Goal: Task Accomplishment & Management: Use online tool/utility

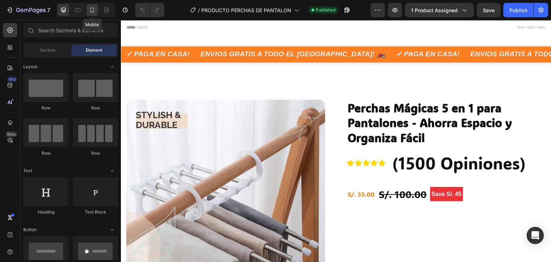
click at [92, 13] on icon at bounding box center [92, 9] width 7 height 7
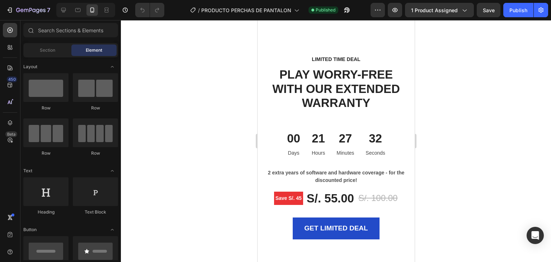
scroll to position [2296, 0]
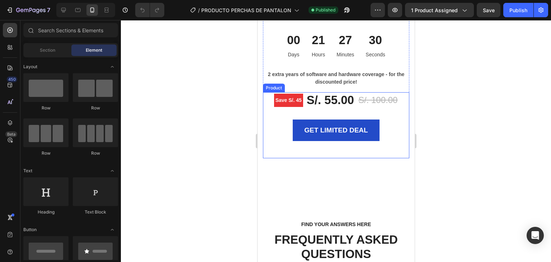
click at [393, 148] on div "GET LIMITED DEAL (P) Cart Button" at bounding box center [336, 138] width 146 height 39
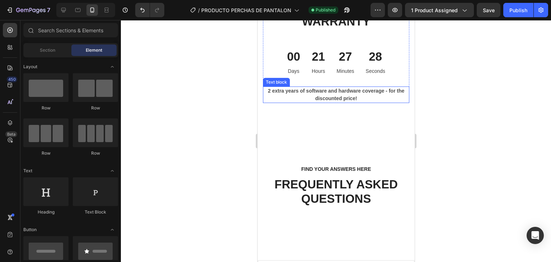
scroll to position [2225, 0]
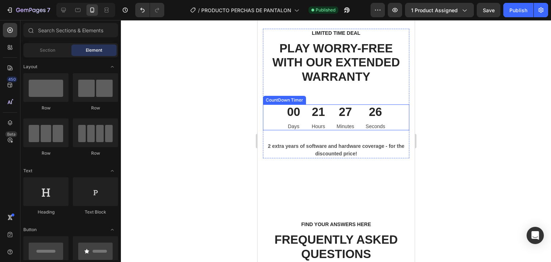
click at [393, 122] on div "00 Days 21 Hours 27 Minutes 26 Seconds" at bounding box center [336, 117] width 146 height 26
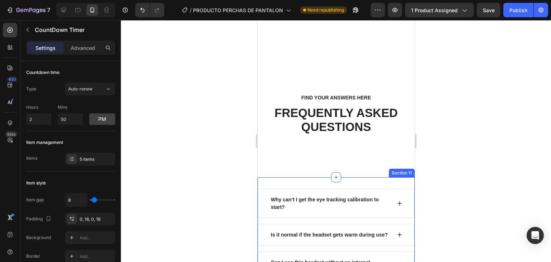
scroll to position [1649, 0]
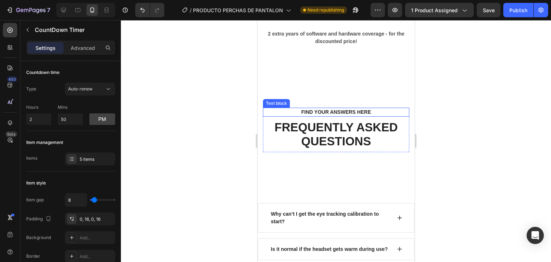
click at [393, 112] on p "FIND YOUR ANSWERS HERE" at bounding box center [335, 112] width 133 height 8
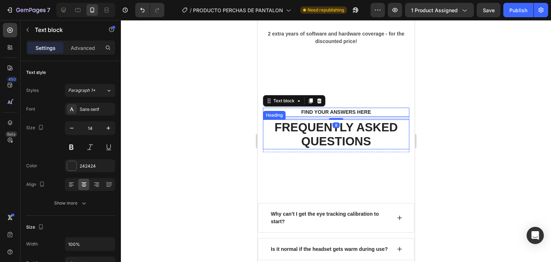
click at [395, 134] on p "FREQUENTLY ASKED QUESTIONS" at bounding box center [335, 134] width 145 height 28
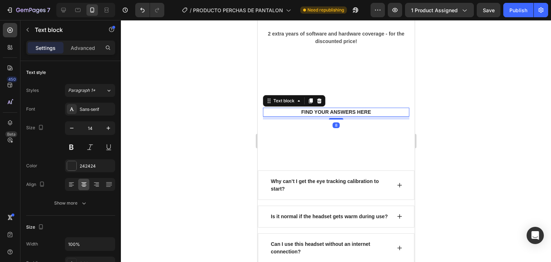
click at [384, 113] on p "FIND YOUR ANSWERS HERE" at bounding box center [335, 112] width 133 height 8
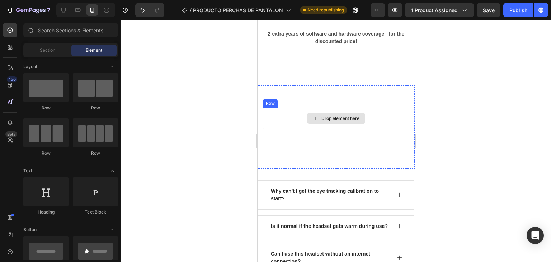
click at [387, 121] on div "Drop element here" at bounding box center [336, 119] width 146 height 22
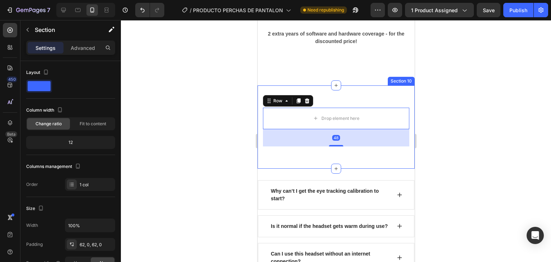
click at [385, 99] on div "Drop element here Row 48 Section 10" at bounding box center [335, 126] width 157 height 83
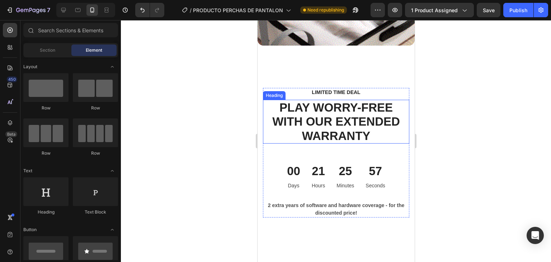
scroll to position [2151, 0]
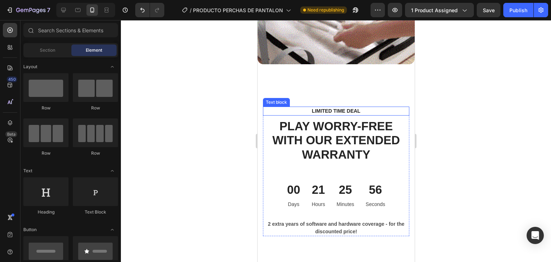
click at [391, 107] on p "LIMITED TIME DEAL" at bounding box center [335, 111] width 133 height 8
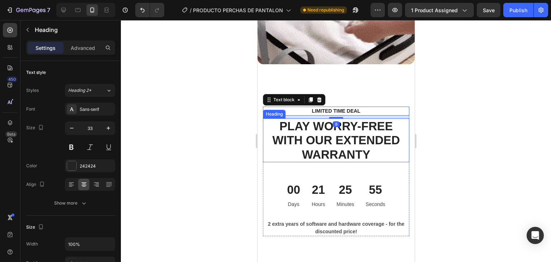
click at [392, 120] on p "PLAY WORRY-FREE WITH OUR EXTENDED WARRANTY" at bounding box center [335, 140] width 145 height 43
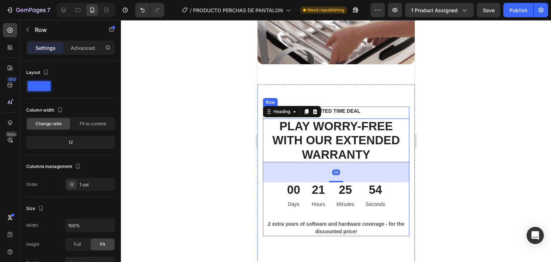
click at [392, 211] on div "LIMITED TIME DEAL Text block PLAY WORRY-FREE WITH OUR EXTENDED WARRANTY Heading…" at bounding box center [336, 172] width 146 height 130
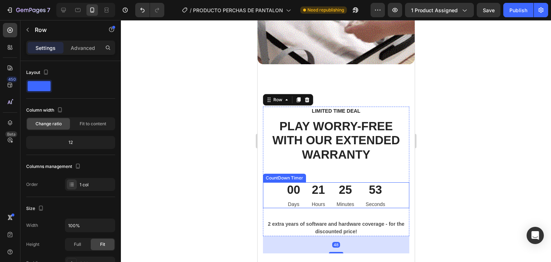
scroll to position [2187, 0]
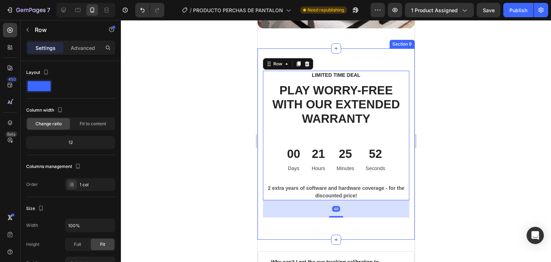
click at [398, 216] on div "LIMITED TIME DEAL Text block PLAY WORRY-FREE WITH OUR EXTENDED WARRANTY Heading…" at bounding box center [335, 144] width 157 height 192
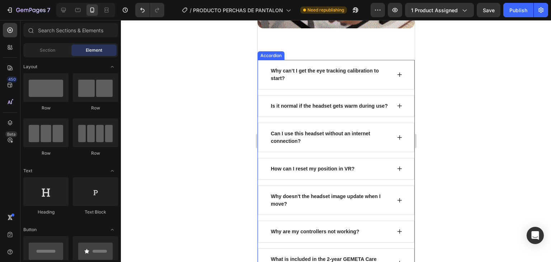
click at [397, 60] on div "Why can’t I get the eye tracking calibration to start?" at bounding box center [336, 74] width 156 height 29
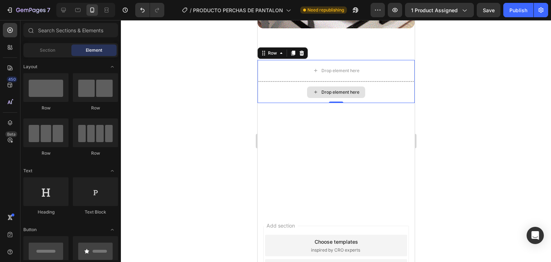
click at [373, 86] on div "Drop element here" at bounding box center [335, 92] width 157 height 22
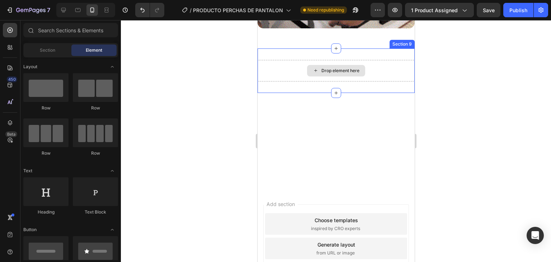
click at [379, 69] on div "Drop element here" at bounding box center [335, 71] width 157 height 22
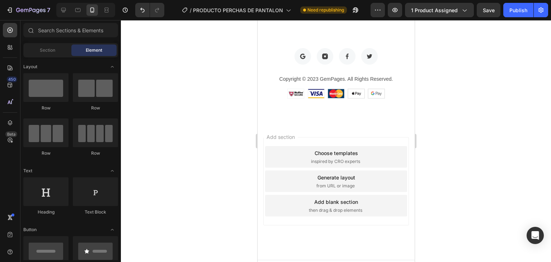
scroll to position [2218, 0]
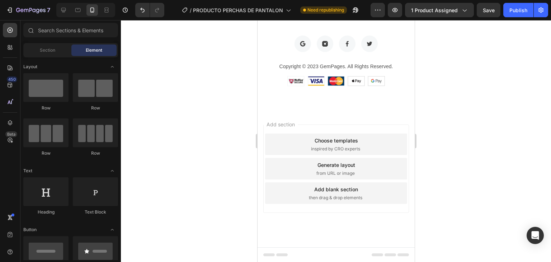
click at [344, 170] on span "from URL or image" at bounding box center [335, 173] width 38 height 6
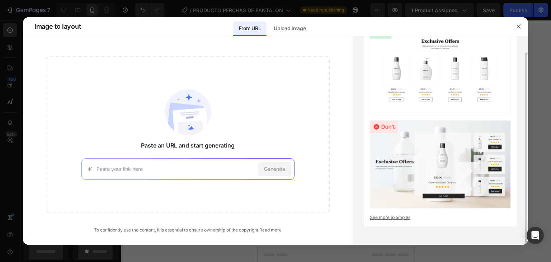
scroll to position [0, 0]
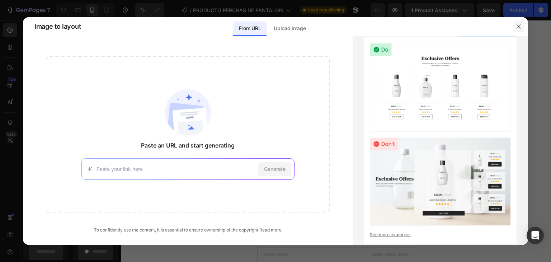
click at [517, 28] on icon "button" at bounding box center [519, 27] width 6 height 6
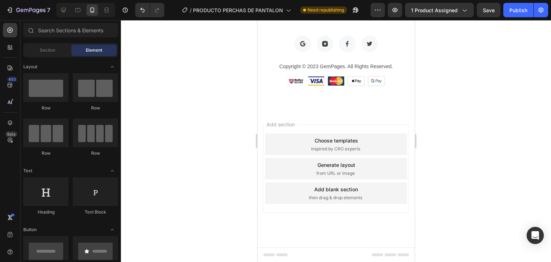
click at [379, 138] on div "Choose templates inspired by CRO experts" at bounding box center [336, 144] width 142 height 22
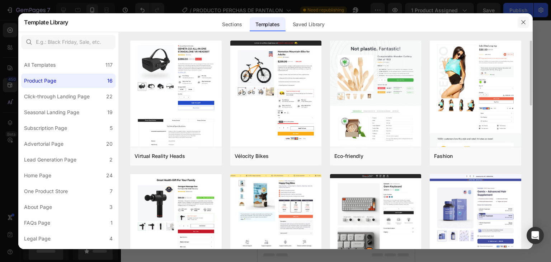
click at [525, 23] on icon "button" at bounding box center [524, 22] width 6 height 6
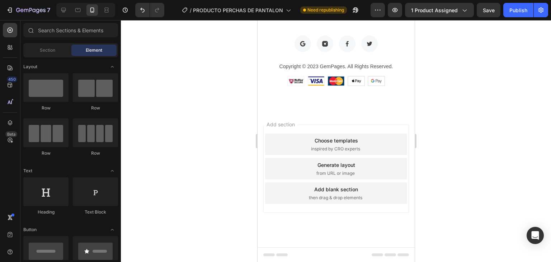
click at [360, 196] on div "then drag & drop elements" at bounding box center [336, 197] width 55 height 6
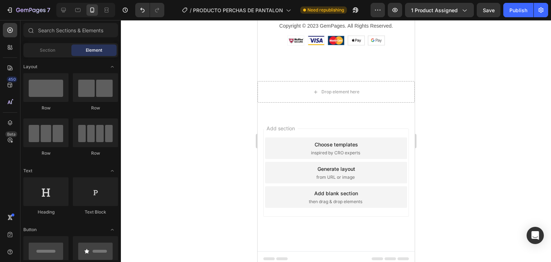
scroll to position [2262, 0]
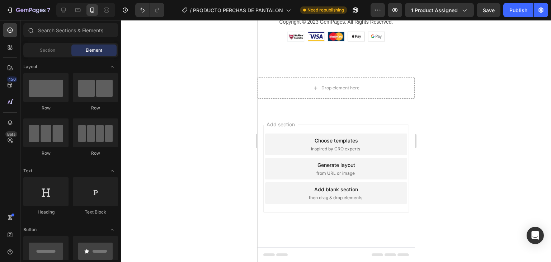
click at [368, 188] on div "Add blank section then drag & drop elements" at bounding box center [336, 193] width 142 height 22
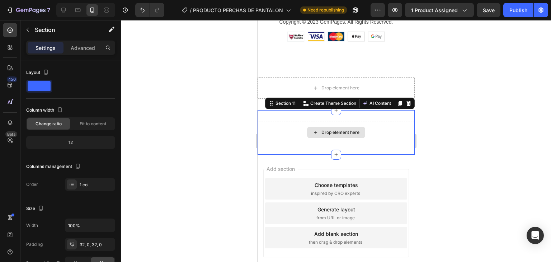
click at [383, 136] on div "Drop element here" at bounding box center [335, 133] width 157 height 22
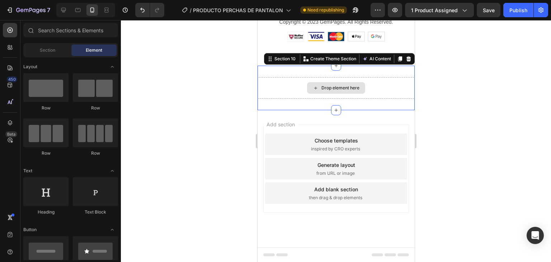
click at [376, 88] on div "Drop element here" at bounding box center [335, 88] width 157 height 22
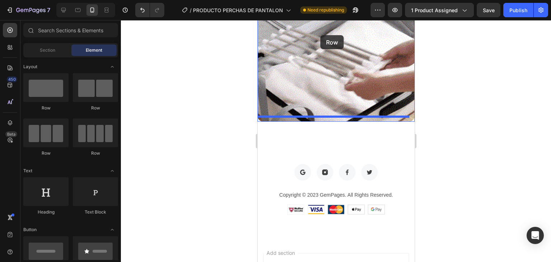
scroll to position [2018, 0]
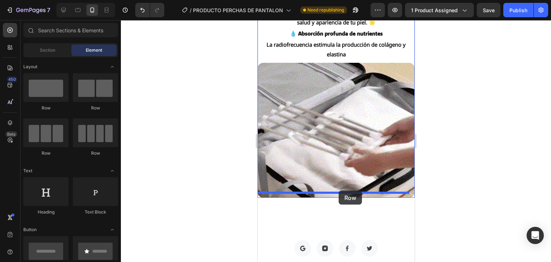
drag, startPoint x: 311, startPoint y: 114, endPoint x: 338, endPoint y: 191, distance: 80.7
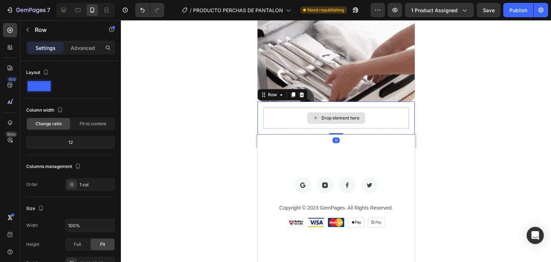
scroll to position [2126, 0]
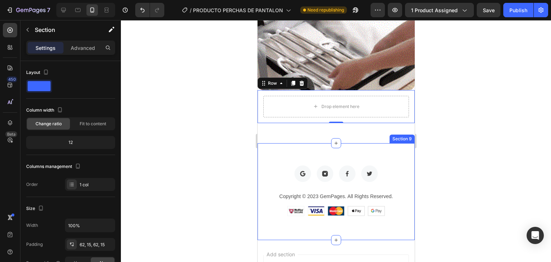
click at [370, 151] on div "Image Image Image Image Row Copyright © 2023 GemPages. All Rights Reserved. Tex…" at bounding box center [335, 191] width 157 height 97
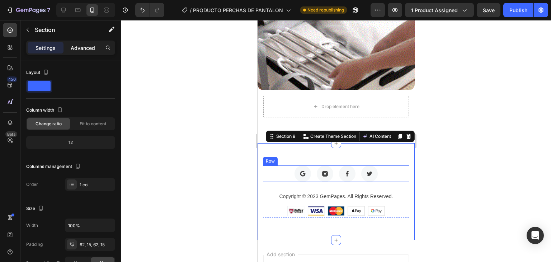
click at [90, 48] on p "Advanced" at bounding box center [83, 48] width 24 height 8
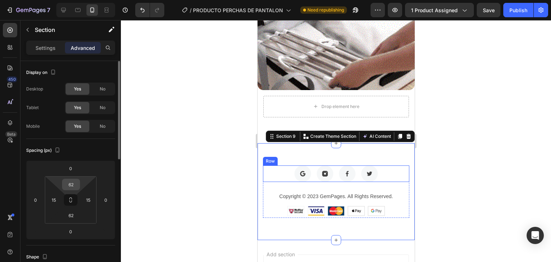
click at [79, 182] on div "62" at bounding box center [71, 184] width 18 height 11
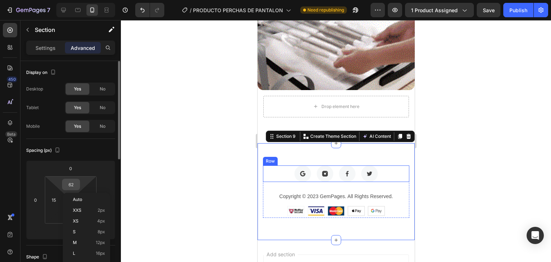
click at [79, 182] on div "62" at bounding box center [71, 184] width 18 height 11
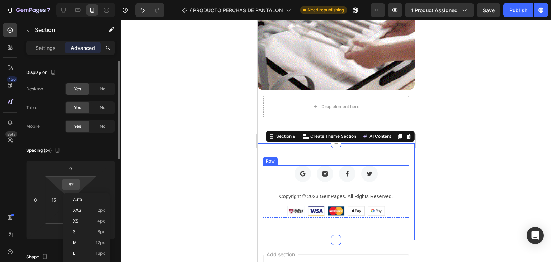
click at [71, 186] on input "62" at bounding box center [71, 184] width 14 height 11
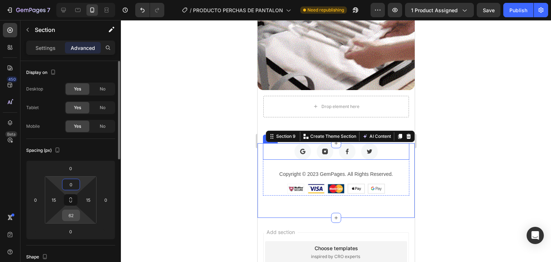
type input "0"
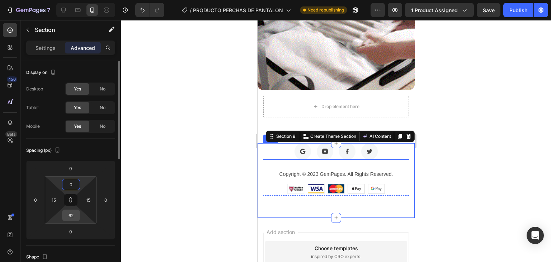
click at [74, 214] on input "62" at bounding box center [71, 215] width 14 height 11
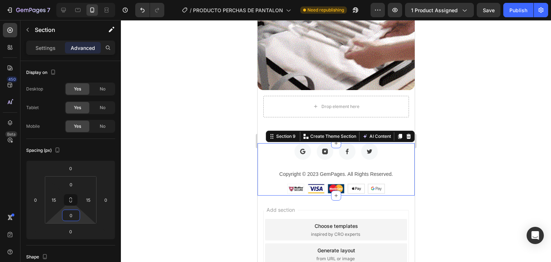
type input "0"
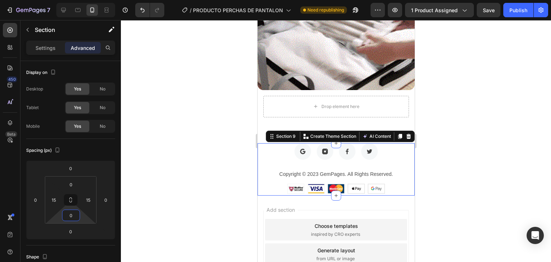
click at [446, 191] on div at bounding box center [336, 141] width 430 height 242
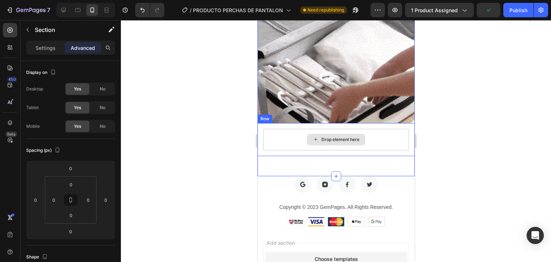
scroll to position [2090, 0]
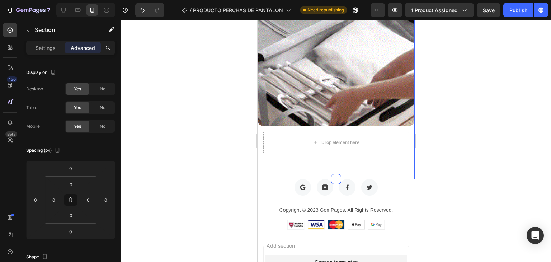
click at [474, 132] on div at bounding box center [336, 141] width 430 height 242
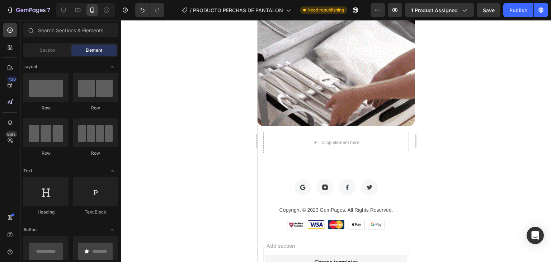
click at [461, 141] on div at bounding box center [336, 141] width 430 height 242
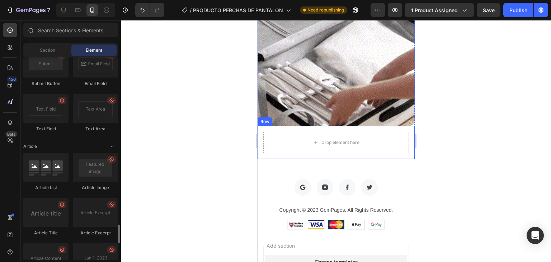
scroll to position [1971, 0]
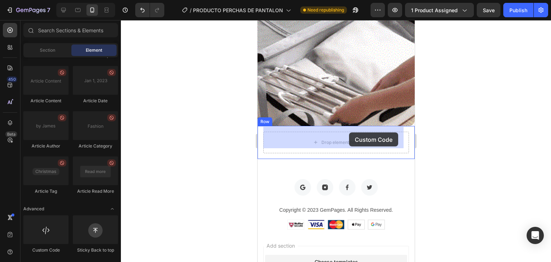
drag, startPoint x: 308, startPoint y: 255, endPoint x: 349, endPoint y: 132, distance: 129.6
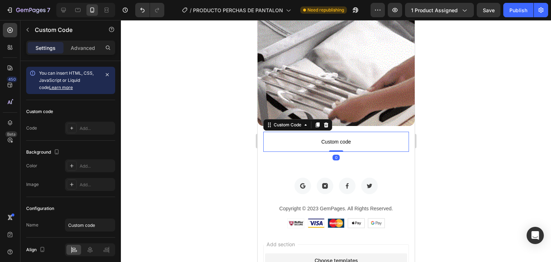
click at [459, 121] on div at bounding box center [336, 141] width 430 height 242
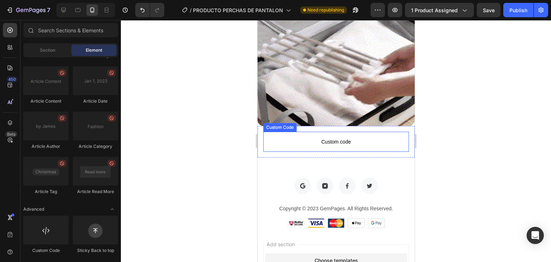
click at [380, 139] on span "Custom code" at bounding box center [336, 141] width 146 height 9
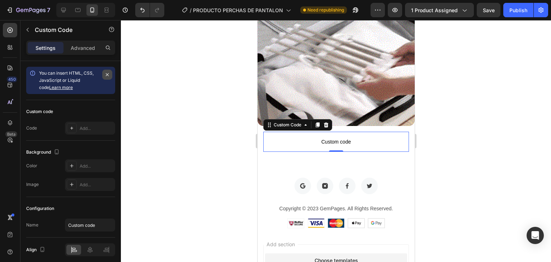
click at [105, 75] on icon "button" at bounding box center [107, 75] width 6 height 6
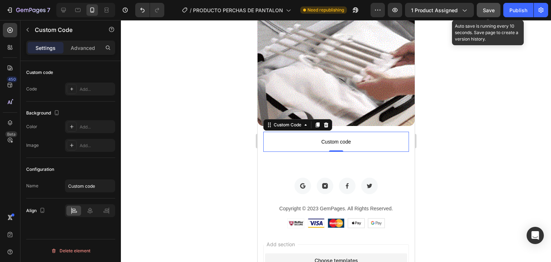
click at [494, 6] on div "Save" at bounding box center [489, 10] width 12 height 8
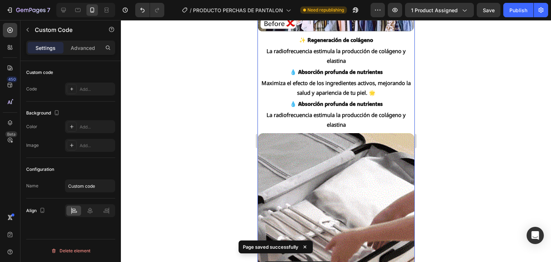
scroll to position [1946, 0]
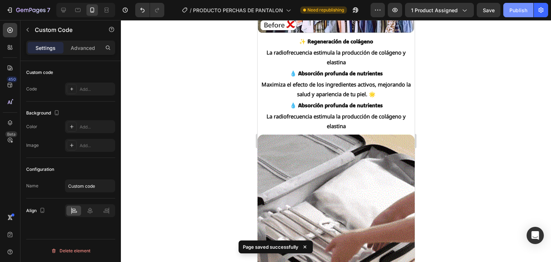
click at [512, 15] on button "Publish" at bounding box center [518, 10] width 30 height 14
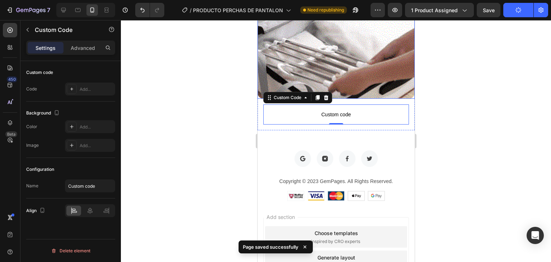
scroll to position [2126, 0]
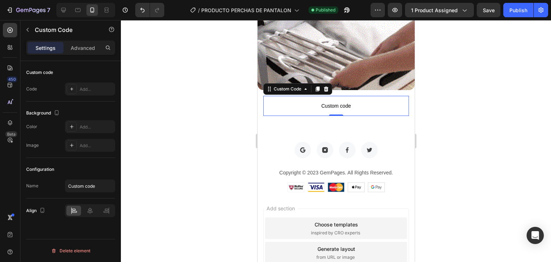
click at [389, 102] on span "Custom code" at bounding box center [336, 106] width 146 height 9
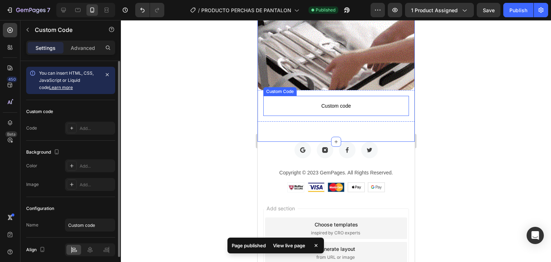
click at [371, 105] on p "Custom code" at bounding box center [336, 106] width 146 height 20
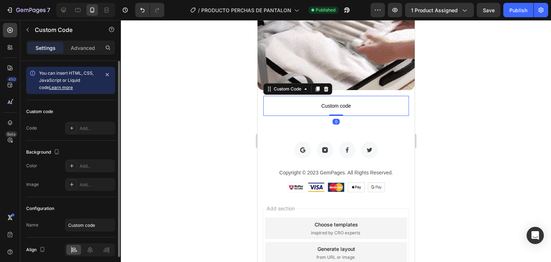
click at [375, 104] on span "Custom code" at bounding box center [336, 106] width 146 height 9
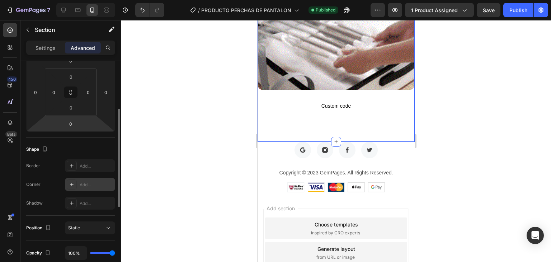
scroll to position [215, 0]
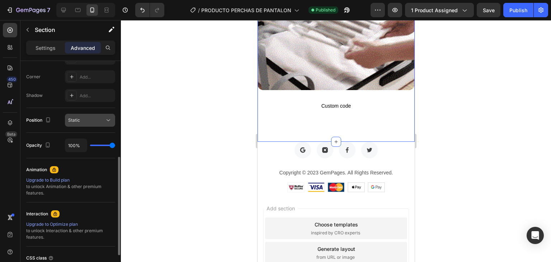
click at [109, 122] on icon at bounding box center [108, 120] width 7 height 7
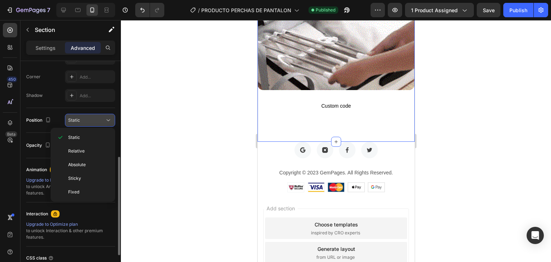
click at [109, 122] on icon at bounding box center [108, 120] width 7 height 7
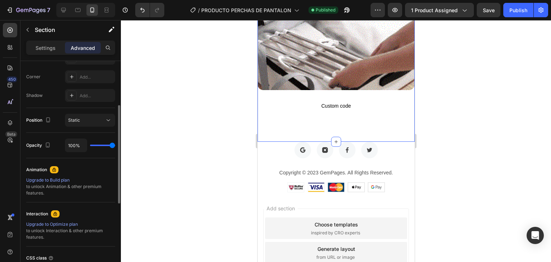
scroll to position [179, 0]
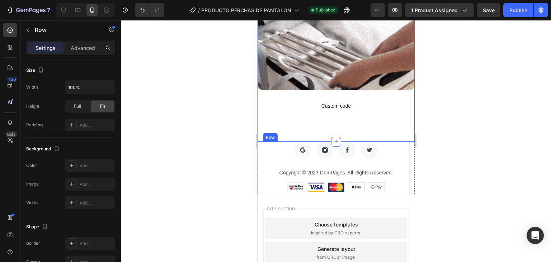
click at [377, 157] on div "Image Image Image Image Row" at bounding box center [336, 155] width 146 height 27
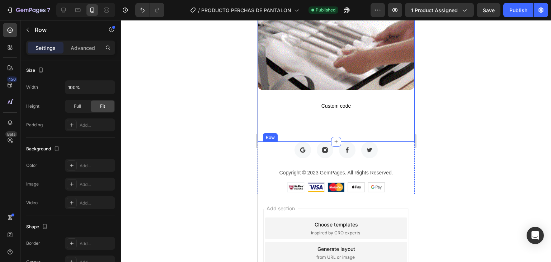
scroll to position [0, 0]
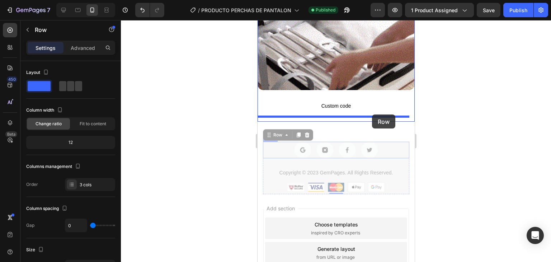
drag, startPoint x: 381, startPoint y: 160, endPoint x: 372, endPoint y: 114, distance: 46.1
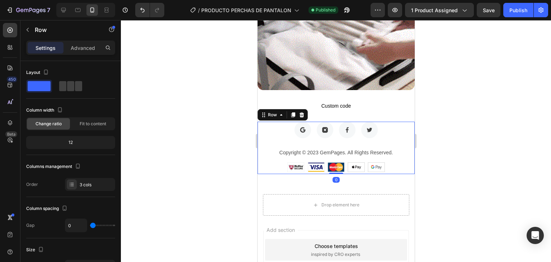
click at [465, 137] on div at bounding box center [336, 141] width 430 height 242
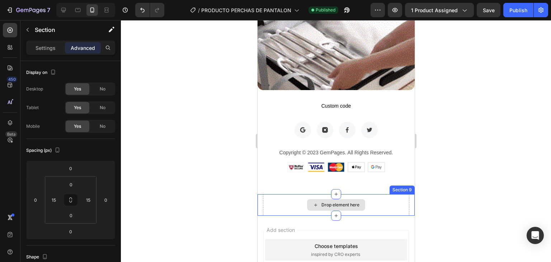
click at [375, 196] on div "Drop element here" at bounding box center [336, 205] width 146 height 22
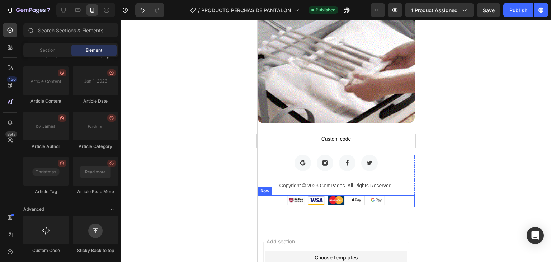
scroll to position [2090, 0]
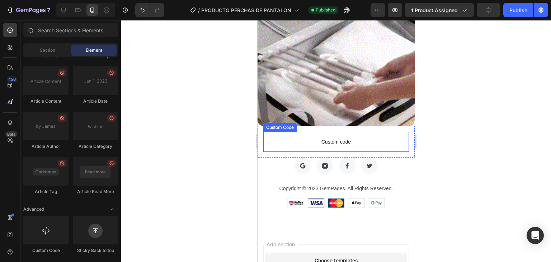
click at [380, 141] on span "Custom code" at bounding box center [336, 141] width 146 height 9
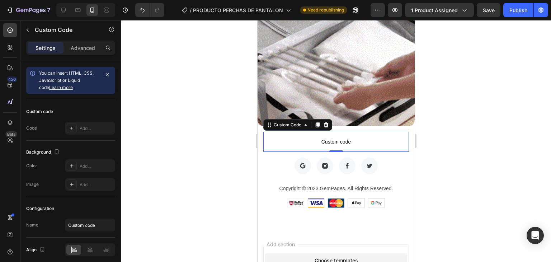
click at [458, 136] on div at bounding box center [336, 141] width 430 height 242
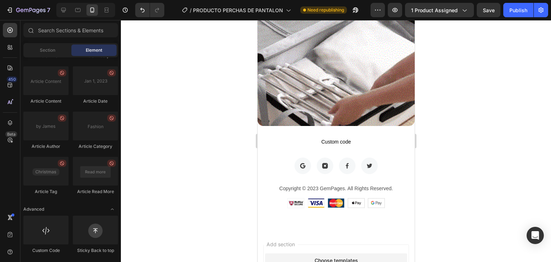
click at [459, 117] on div at bounding box center [336, 141] width 430 height 242
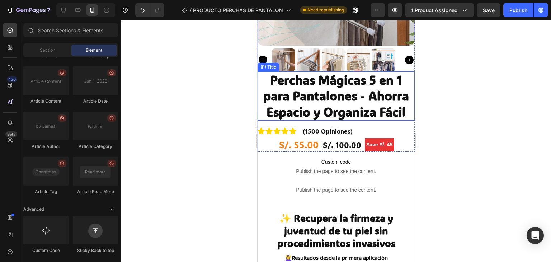
scroll to position [165, 0]
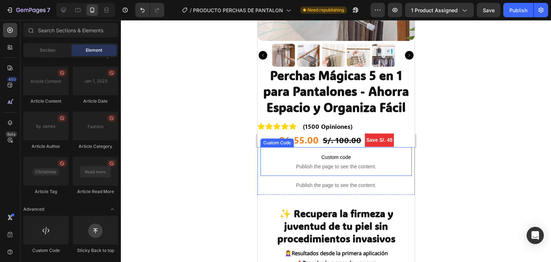
click at [320, 156] on p "Custom code Publish the page to see the content." at bounding box center [335, 161] width 151 height 29
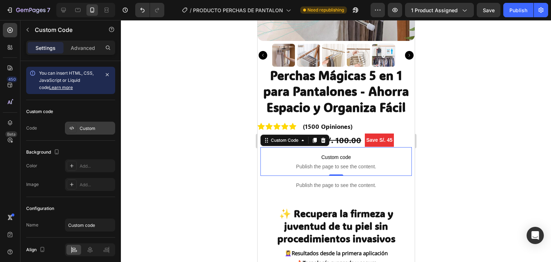
click at [94, 128] on div "Custom" at bounding box center [97, 128] width 34 height 6
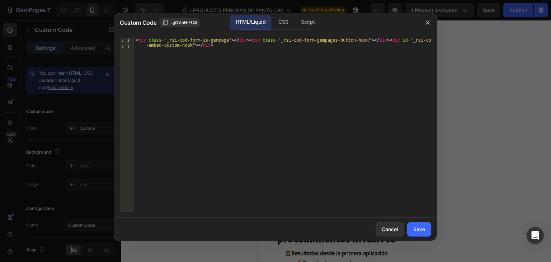
type textarea "<div class="_rsi-cod-form-is-gempage"></div><div class="_rsi-cod-form-gempages-…"
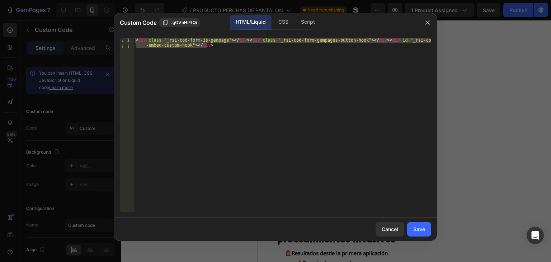
drag, startPoint x: 201, startPoint y: 47, endPoint x: 132, endPoint y: 38, distance: 69.1
click at [132, 38] on div "<div class="_rsi-cod-form-is-gempage"></div><div class="_rsi-cod-form-gempages-…" at bounding box center [275, 125] width 311 height 174
click at [428, 27] on button "button" at bounding box center [427, 22] width 11 height 11
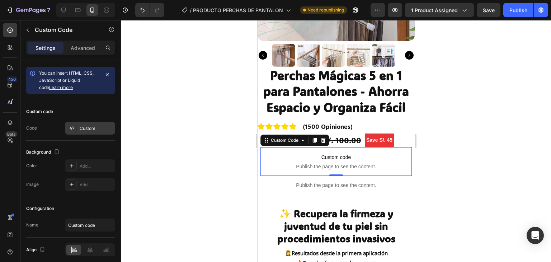
click at [99, 133] on div "Custom" at bounding box center [90, 128] width 50 height 13
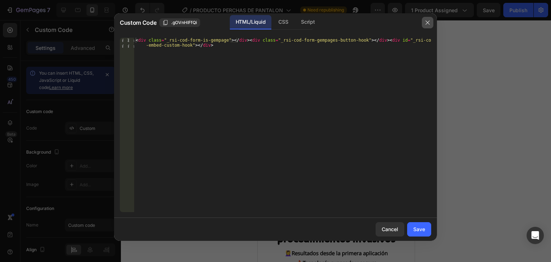
click at [429, 26] on button "button" at bounding box center [427, 22] width 11 height 11
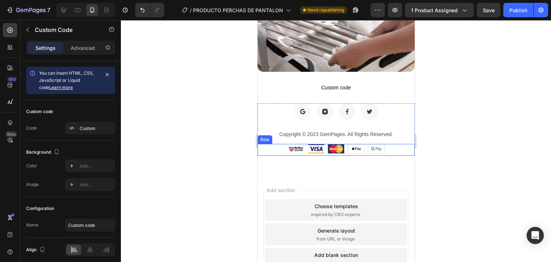
scroll to position [2133, 0]
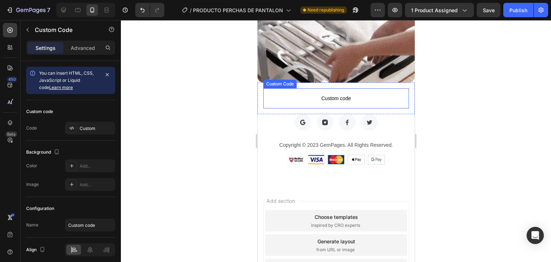
click at [343, 95] on span "Custom code" at bounding box center [336, 98] width 146 height 9
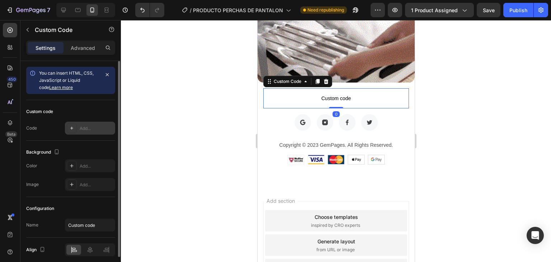
click at [85, 129] on div "Add..." at bounding box center [97, 128] width 34 height 6
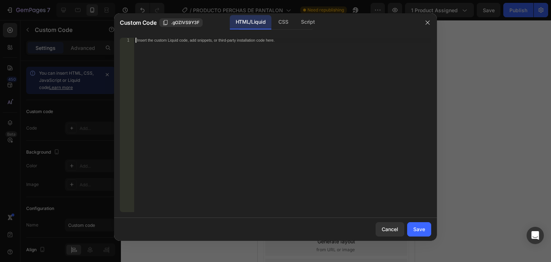
click at [210, 42] on div "Insert the custom Liquid code, add snippets, or third-party installation code h…" at bounding box center [282, 130] width 297 height 184
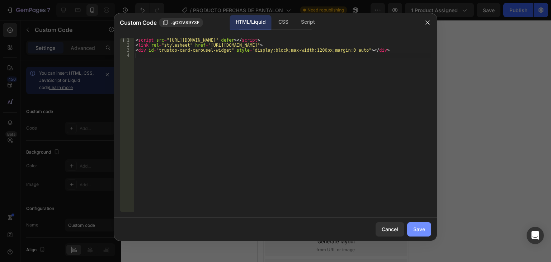
click at [429, 225] on button "Save" at bounding box center [419, 229] width 24 height 14
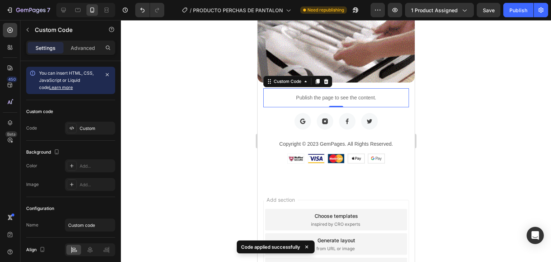
click at [446, 111] on div at bounding box center [336, 141] width 430 height 242
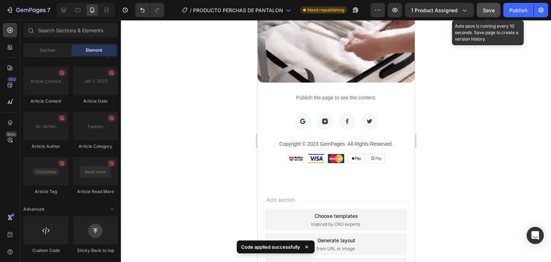
click at [485, 14] on button "Save" at bounding box center [489, 10] width 24 height 14
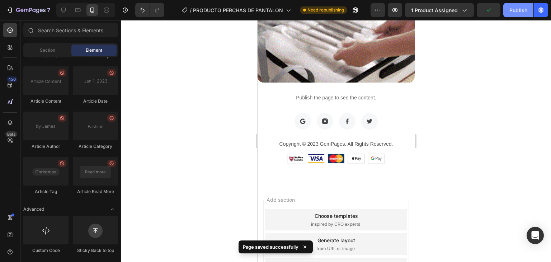
click at [517, 9] on div "Publish" at bounding box center [519, 10] width 18 height 8
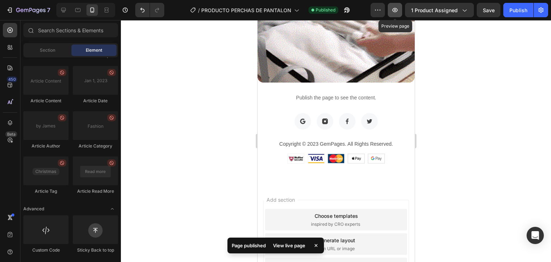
click at [399, 12] on icon "button" at bounding box center [394, 9] width 7 height 7
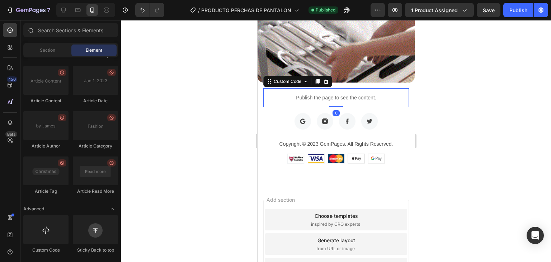
click at [382, 94] on p "Publish the page to see the content." at bounding box center [336, 98] width 146 height 8
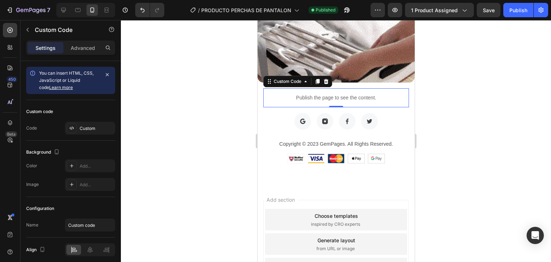
click at [439, 94] on div at bounding box center [336, 141] width 430 height 242
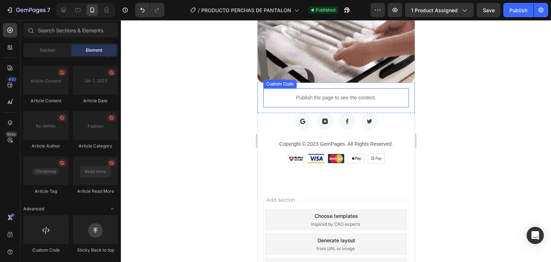
click at [396, 94] on p "Publish the page to see the content." at bounding box center [336, 98] width 146 height 8
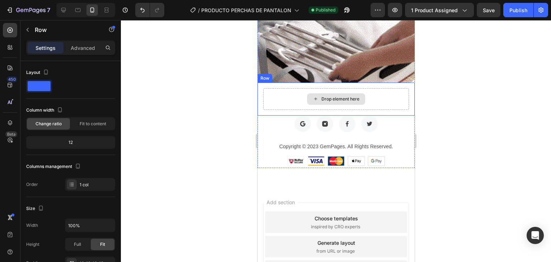
click at [381, 94] on div "Drop element here" at bounding box center [336, 99] width 146 height 22
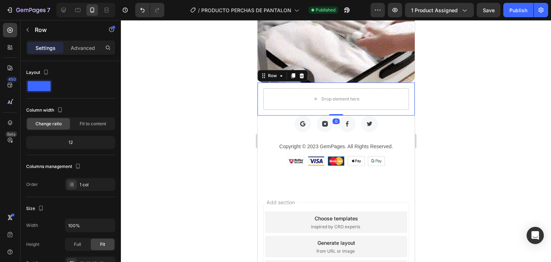
click at [450, 98] on div at bounding box center [336, 141] width 430 height 242
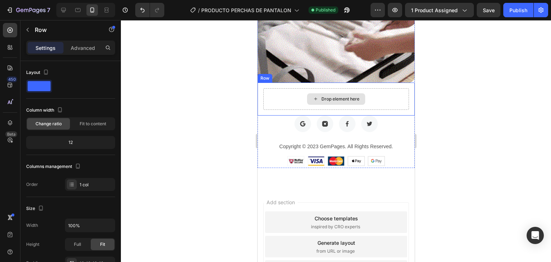
click at [383, 97] on div "Drop element here" at bounding box center [336, 99] width 146 height 22
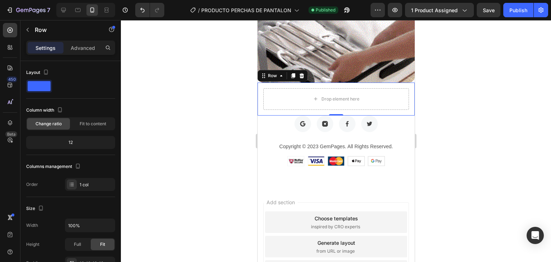
click at [448, 102] on div at bounding box center [336, 141] width 430 height 242
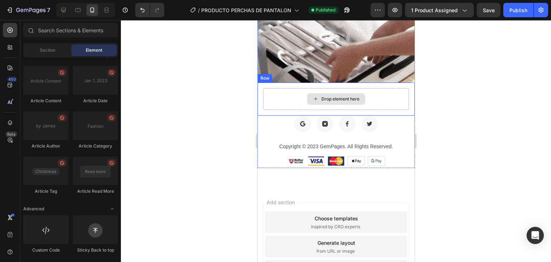
click at [377, 89] on div "Drop element here" at bounding box center [336, 99] width 146 height 22
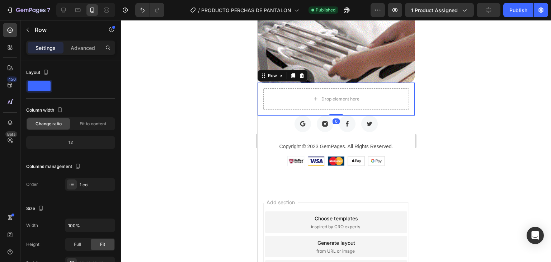
click at [453, 96] on div at bounding box center [336, 141] width 430 height 242
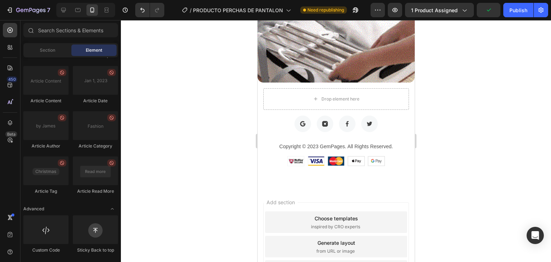
click at [503, 97] on div at bounding box center [336, 141] width 430 height 242
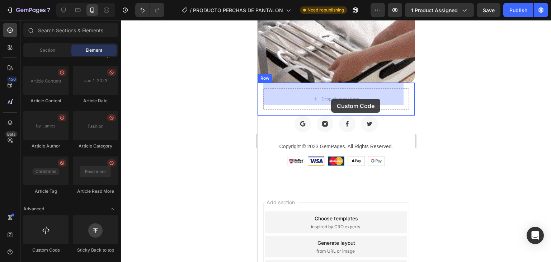
drag, startPoint x: 301, startPoint y: 243, endPoint x: 331, endPoint y: 99, distance: 147.6
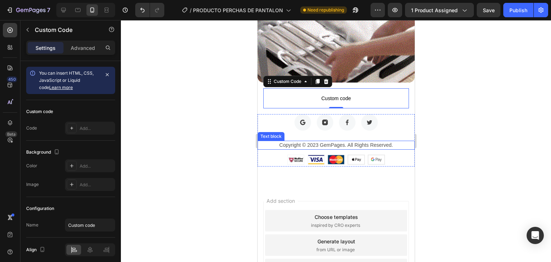
click at [59, 87] on link "Learn more" at bounding box center [61, 87] width 24 height 5
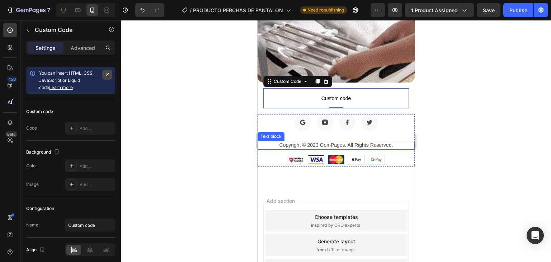
click at [109, 72] on icon "button" at bounding box center [107, 75] width 6 height 6
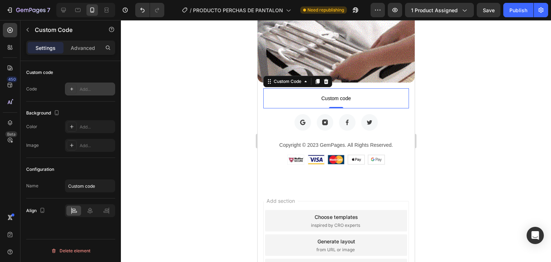
click at [88, 89] on div "Add..." at bounding box center [97, 89] width 34 height 6
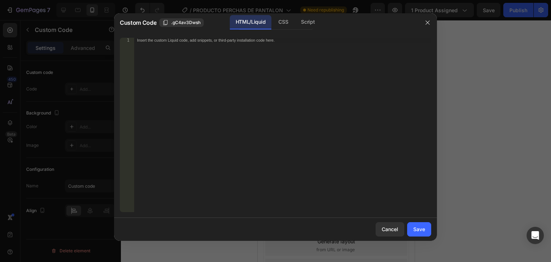
click at [230, 52] on div "Insert the custom Liquid code, add snippets, or third-party installation code h…" at bounding box center [282, 130] width 297 height 184
click at [424, 229] on div "Save" at bounding box center [419, 229] width 12 height 8
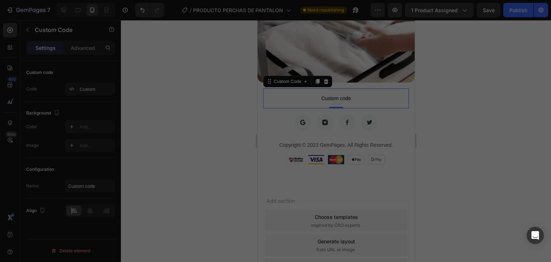
type textarea "<div class="custom-vstar-review-widget" style="width:100%"></div>"
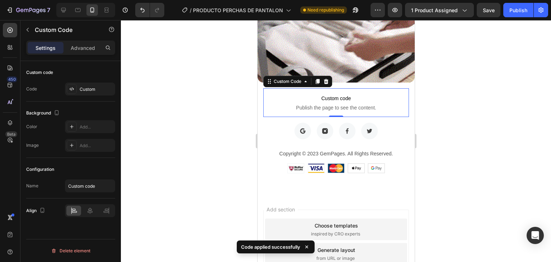
click at [443, 114] on div at bounding box center [336, 141] width 430 height 242
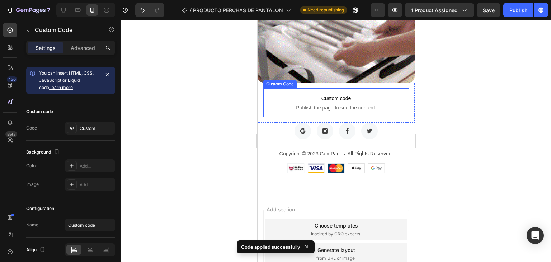
click at [369, 104] on span "Publish the page to see the content." at bounding box center [336, 107] width 146 height 7
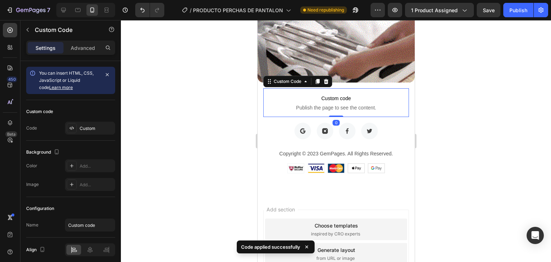
click at [450, 105] on div at bounding box center [336, 141] width 430 height 242
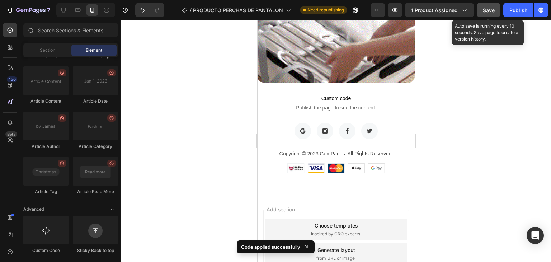
click at [486, 15] on button "Save" at bounding box center [489, 10] width 24 height 14
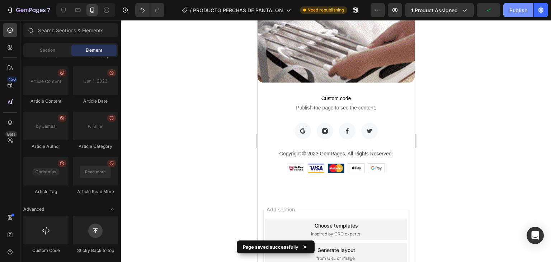
click at [515, 9] on div "Publish" at bounding box center [519, 10] width 18 height 8
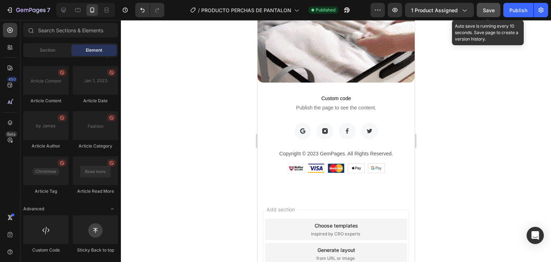
click at [485, 11] on span "Save" at bounding box center [489, 10] width 12 height 6
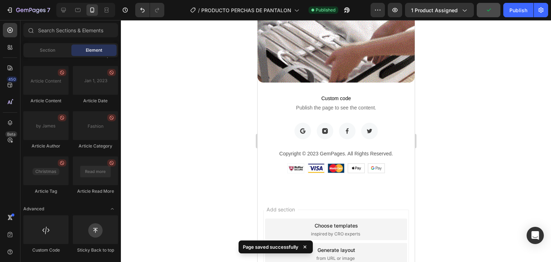
click at [458, 90] on div at bounding box center [336, 141] width 430 height 242
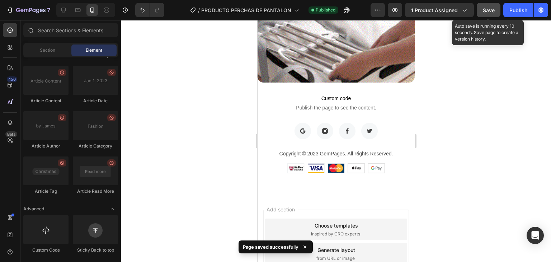
click at [487, 7] on span "Save" at bounding box center [489, 10] width 12 height 6
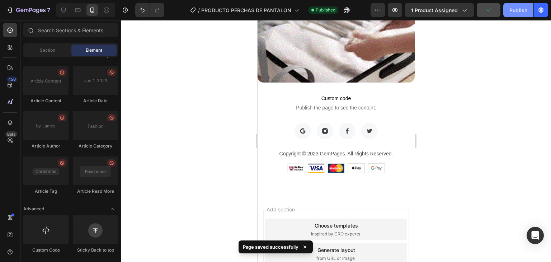
click at [517, 13] on div "Publish" at bounding box center [519, 10] width 18 height 8
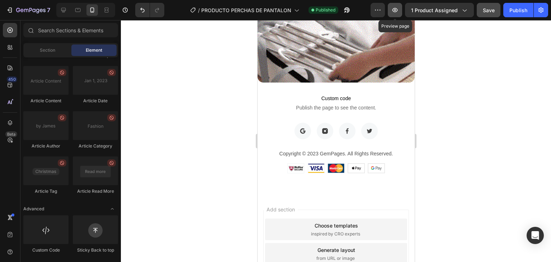
click at [402, 10] on button "button" at bounding box center [395, 10] width 14 height 14
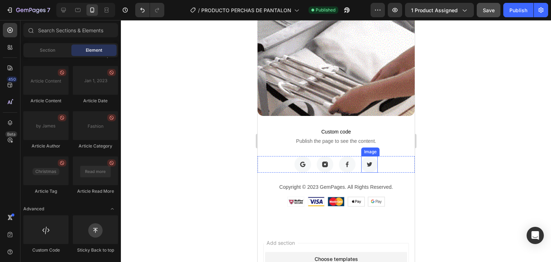
scroll to position [2097, 0]
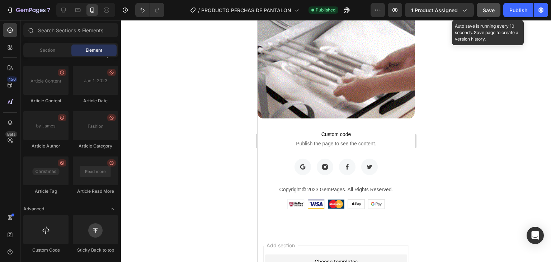
click at [482, 16] on button "Save" at bounding box center [489, 10] width 24 height 14
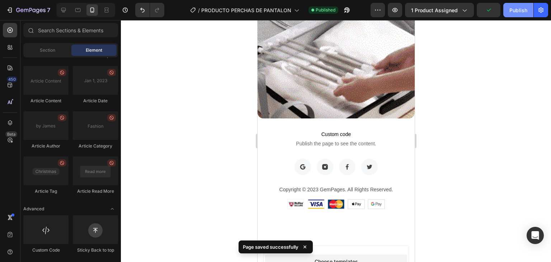
click at [507, 9] on button "Publish" at bounding box center [518, 10] width 30 height 14
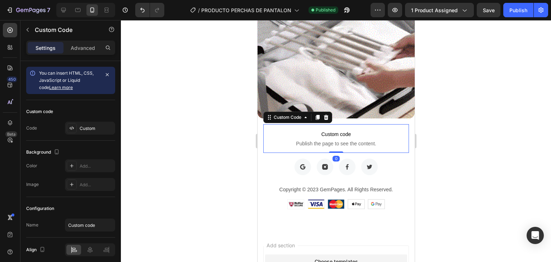
click at [395, 133] on span "Custom code" at bounding box center [336, 134] width 146 height 9
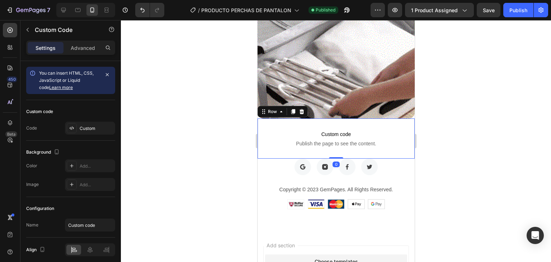
click at [392, 149] on div "Custom code Publish the page to see the content. Custom Code Row 0" at bounding box center [335, 138] width 157 height 40
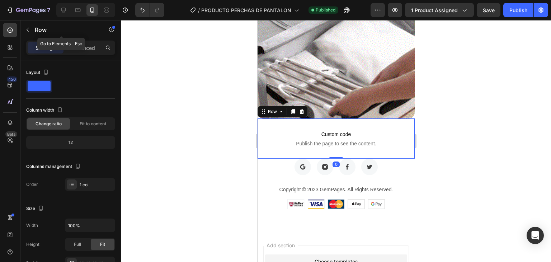
click at [92, 39] on div "Row" at bounding box center [61, 30] width 82 height 20
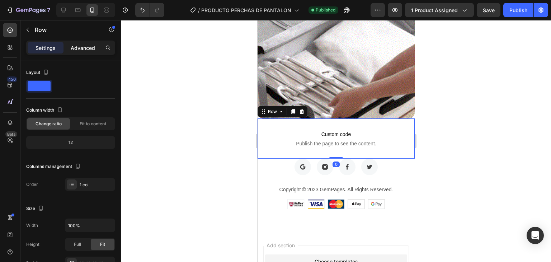
click at [88, 49] on p "Advanced" at bounding box center [83, 48] width 24 height 8
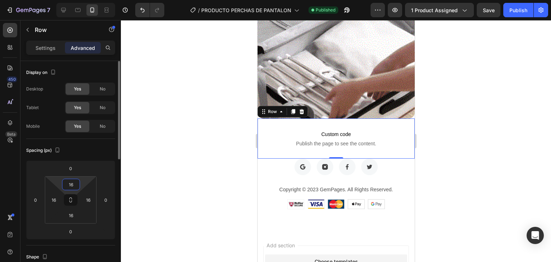
click at [72, 189] on input "16" at bounding box center [71, 184] width 14 height 11
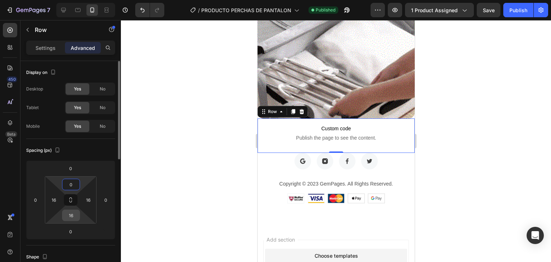
type input "0"
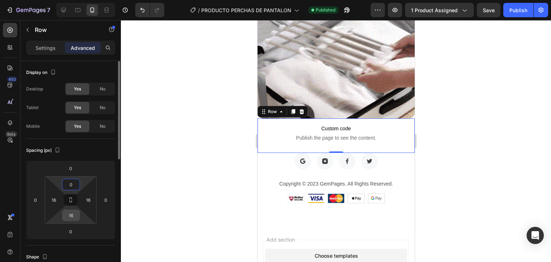
click at [76, 219] on input "16" at bounding box center [71, 215] width 14 height 11
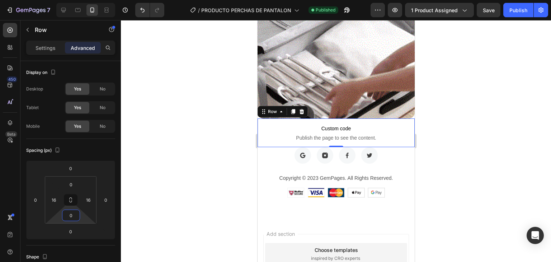
type input "0"
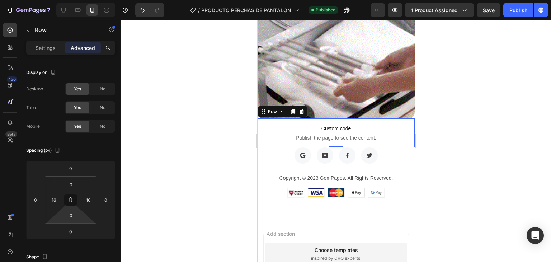
click at [179, 168] on div at bounding box center [336, 141] width 430 height 242
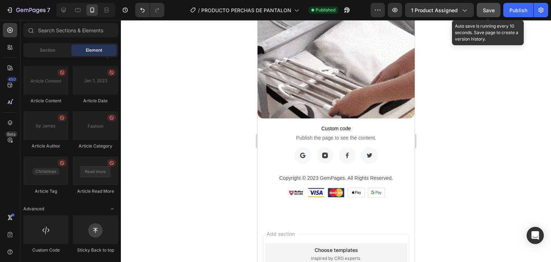
click at [487, 15] on button "Save" at bounding box center [489, 10] width 24 height 14
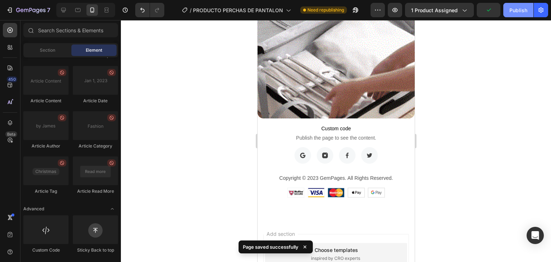
click at [507, 14] on button "Publish" at bounding box center [518, 10] width 30 height 14
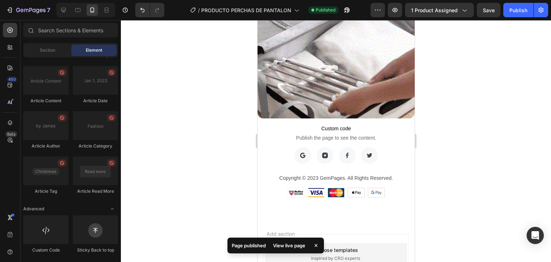
click at [448, 133] on div at bounding box center [336, 141] width 430 height 242
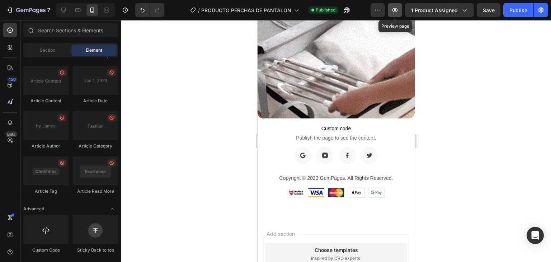
click at [394, 11] on icon "button" at bounding box center [394, 9] width 7 height 7
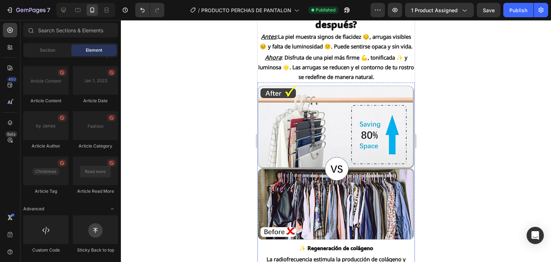
scroll to position [1738, 0]
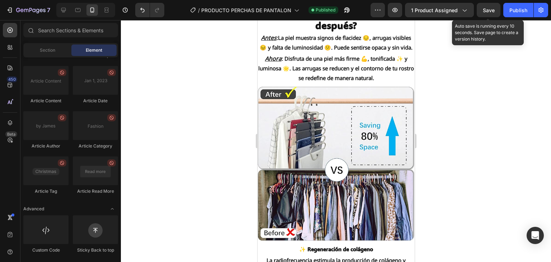
click at [486, 10] on span "Save" at bounding box center [489, 10] width 12 height 6
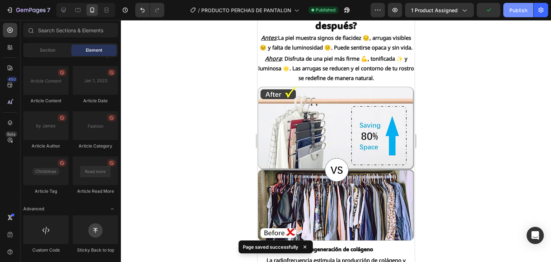
click at [511, 10] on div "Publish" at bounding box center [519, 10] width 18 height 8
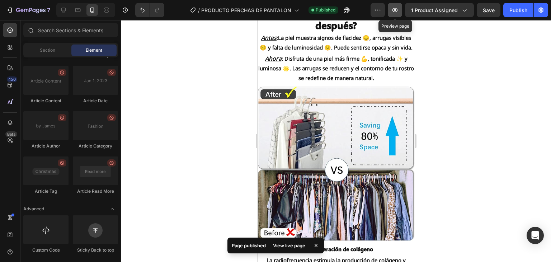
click at [402, 14] on button "button" at bounding box center [395, 10] width 14 height 14
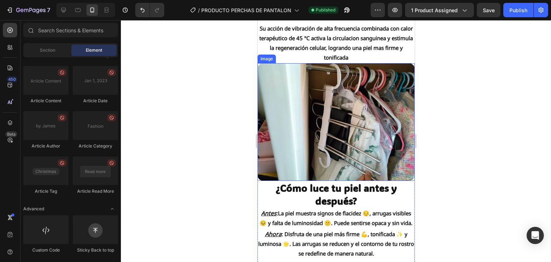
scroll to position [1559, 0]
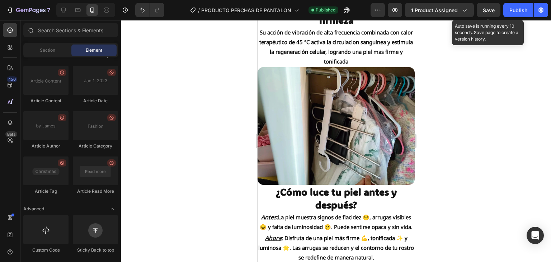
click at [489, 10] on span "Save" at bounding box center [489, 10] width 12 height 6
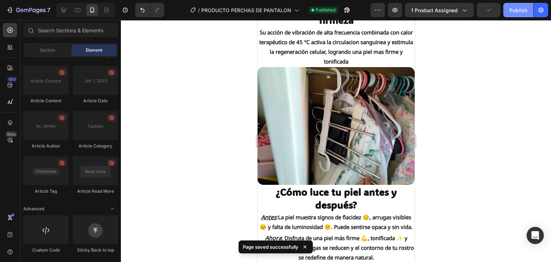
click at [522, 13] on div "Publish" at bounding box center [519, 10] width 18 height 8
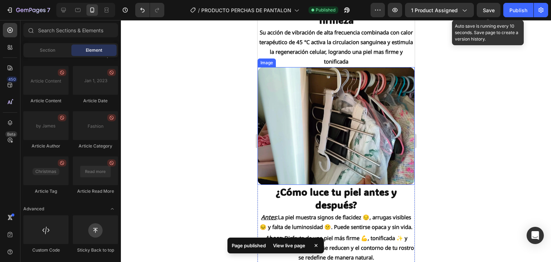
click at [492, 12] on span "Save" at bounding box center [489, 10] width 12 height 6
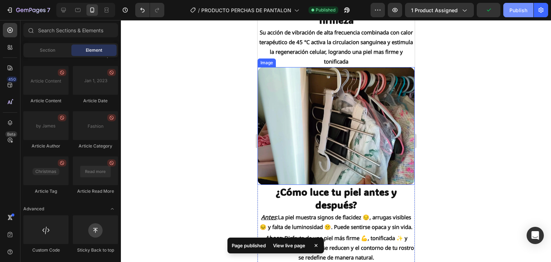
click at [511, 11] on div "Publish" at bounding box center [519, 10] width 18 height 8
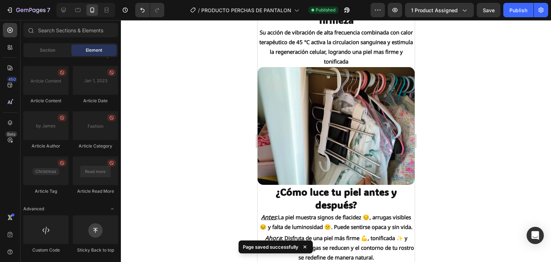
click at [469, 58] on div at bounding box center [336, 141] width 430 height 242
